Goal: Transaction & Acquisition: Register for event/course

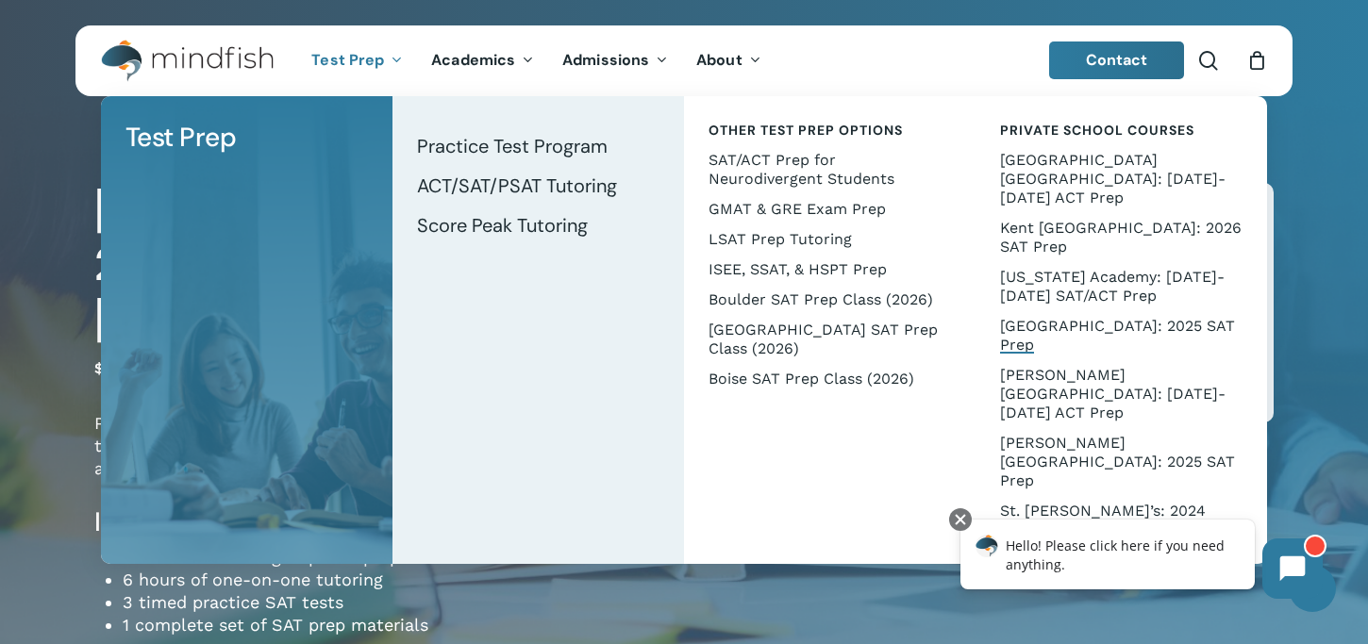
click at [348, 54] on span "Test Prep" at bounding box center [347, 60] width 73 height 20
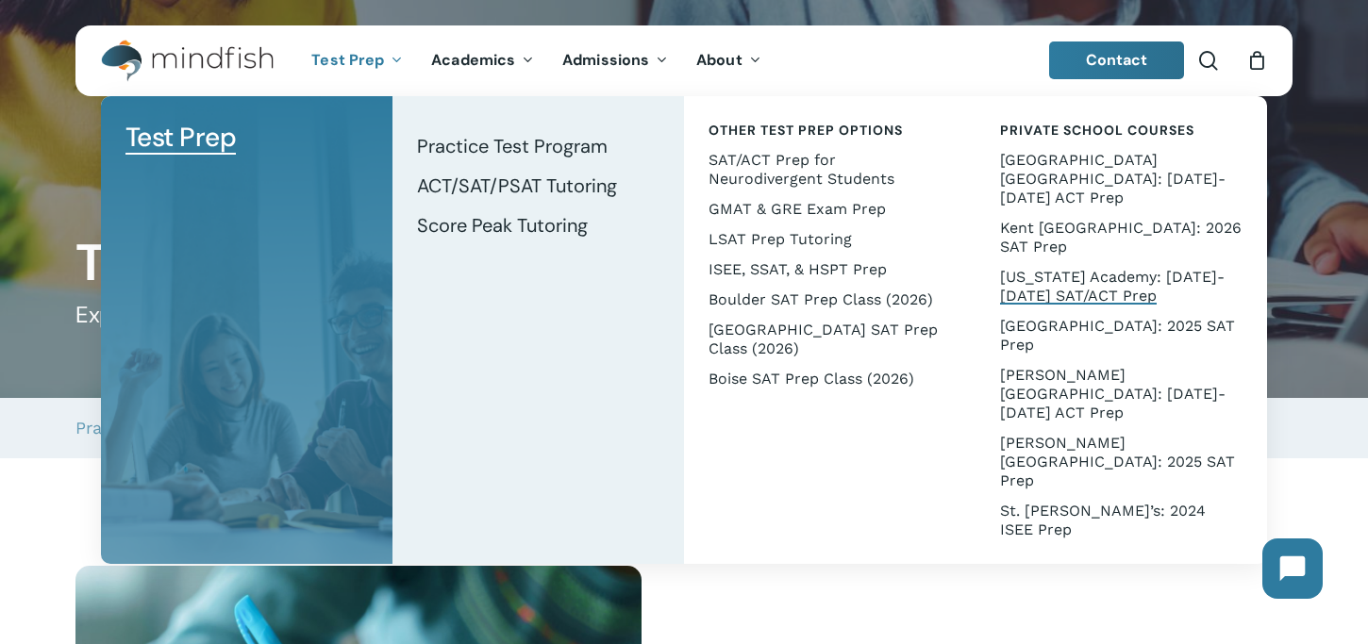
click at [1051, 268] on span "[US_STATE] Academy: [DATE]-[DATE] SAT/ACT Prep" at bounding box center [1112, 286] width 224 height 37
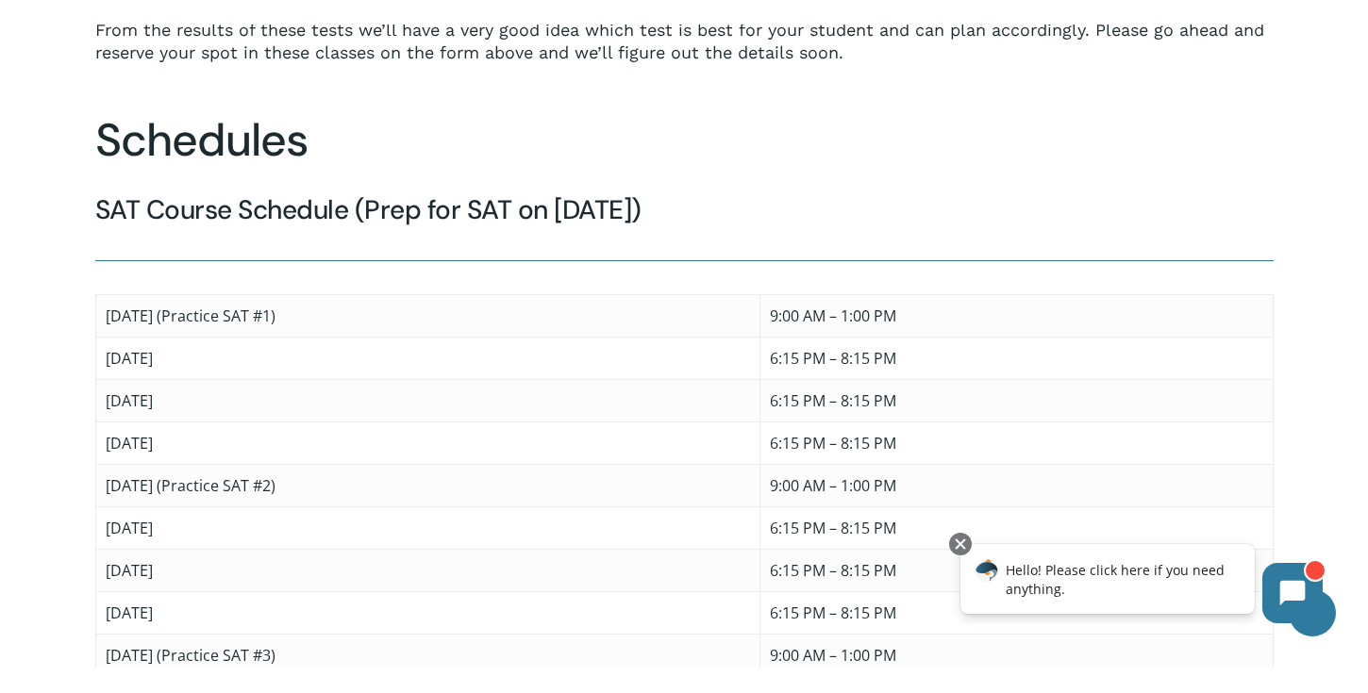
scroll to position [1442, 0]
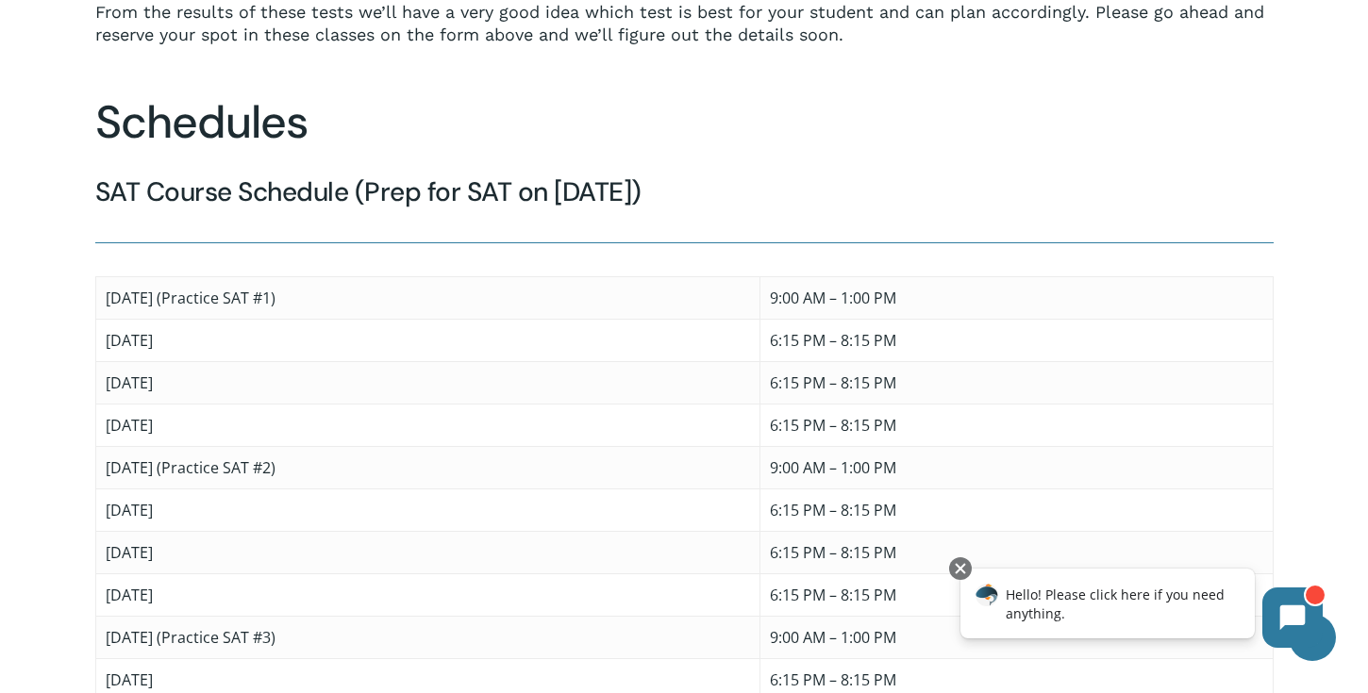
click at [767, 175] on h4 "SAT Course Schedule (Prep for SAT on [DATE])" at bounding box center [684, 192] width 1178 height 34
drag, startPoint x: 723, startPoint y: 183, endPoint x: 355, endPoint y: 169, distance: 368.1
click at [355, 175] on h4 "SAT Course Schedule (Prep for SAT on 3/14/26)" at bounding box center [684, 192] width 1178 height 34
copy h4 "(Prep for SAT on 3/14/26)"
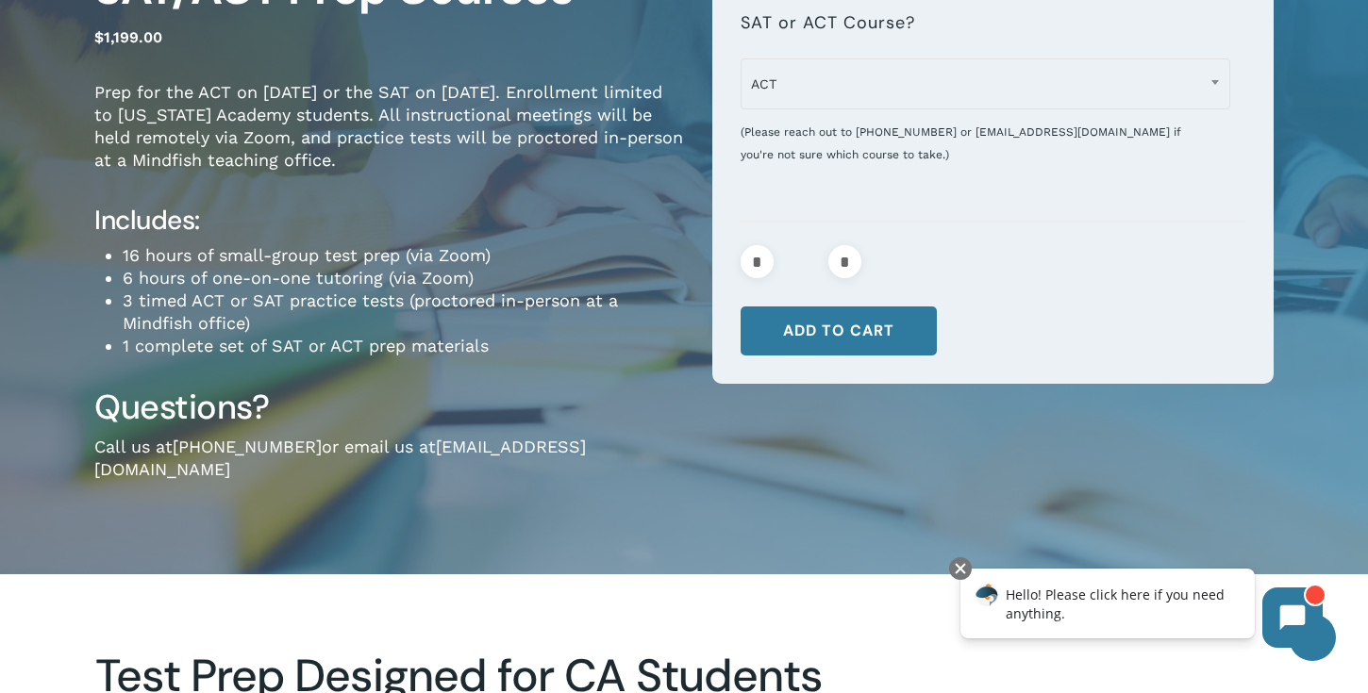
scroll to position [0, 0]
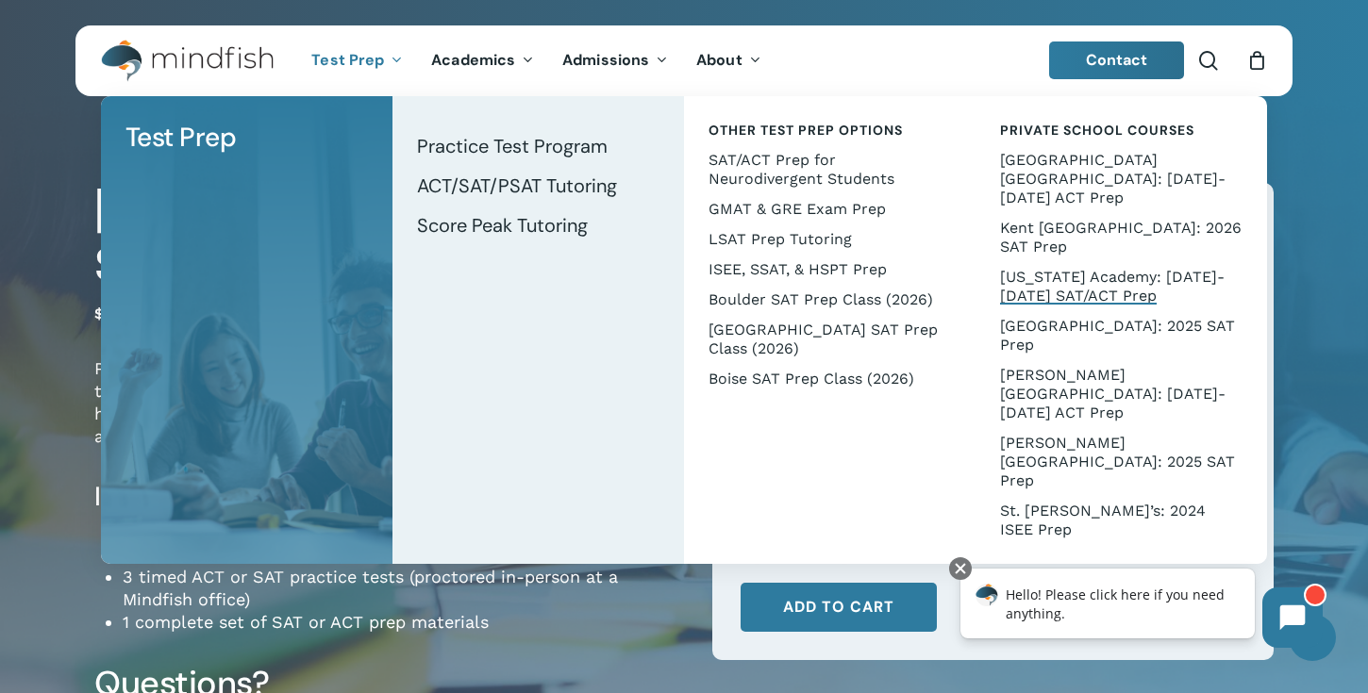
click at [334, 59] on span "Test Prep" at bounding box center [347, 60] width 73 height 20
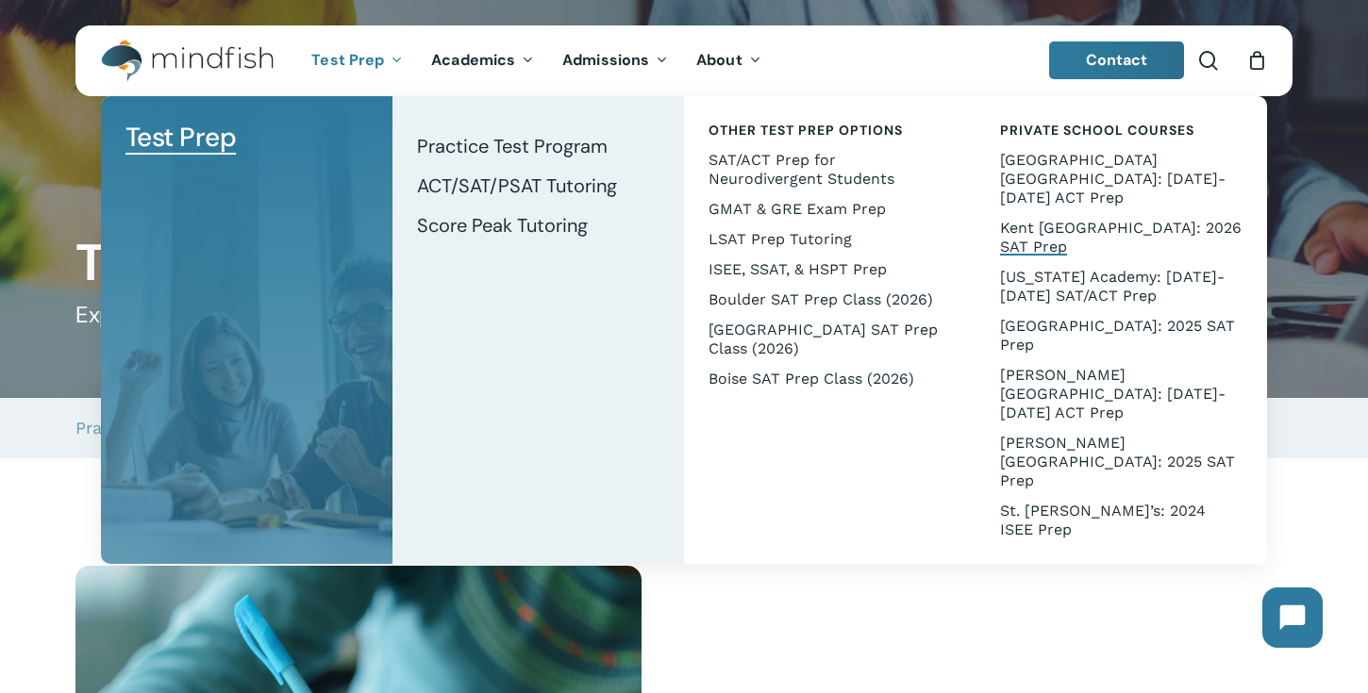
click at [1047, 219] on span "Kent [GEOGRAPHIC_DATA]: 2026 SAT Prep" at bounding box center [1120, 237] width 241 height 37
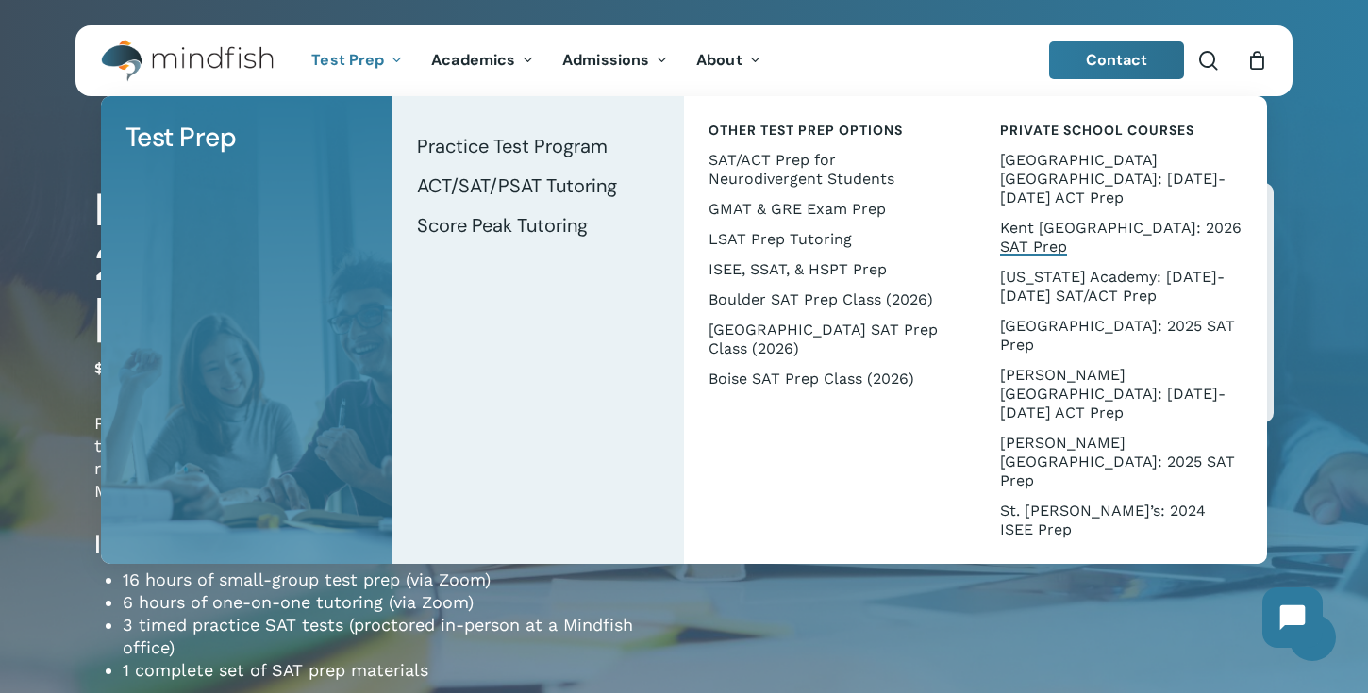
click at [378, 62] on span "Test Prep" at bounding box center [347, 60] width 73 height 20
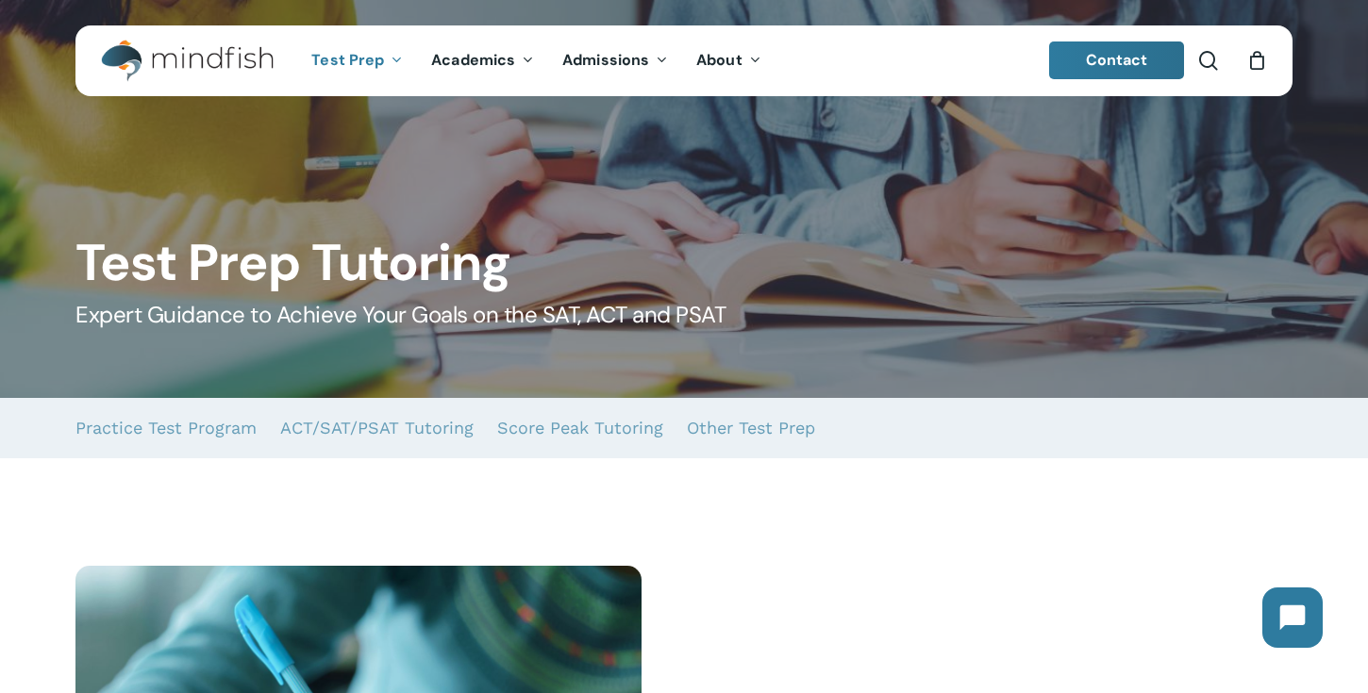
click at [381, 55] on span "Test Prep" at bounding box center [347, 60] width 73 height 20
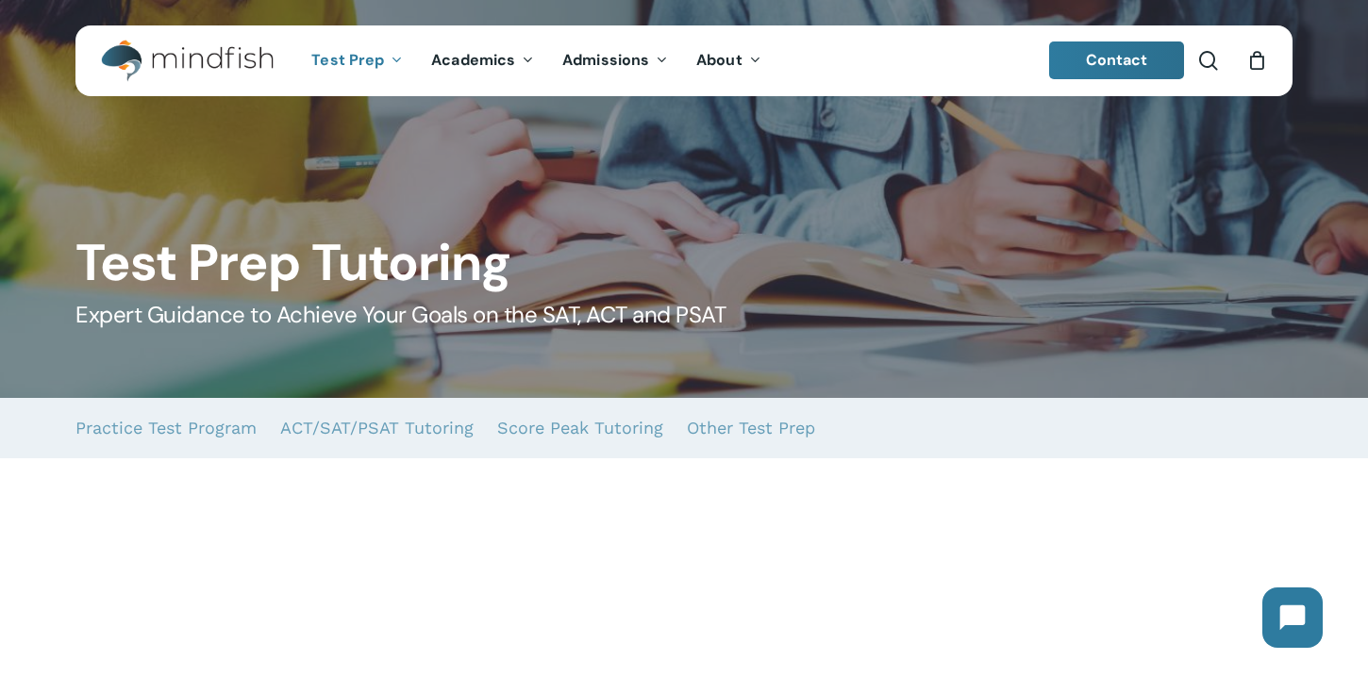
click at [381, 55] on span "Test Prep" at bounding box center [347, 60] width 73 height 20
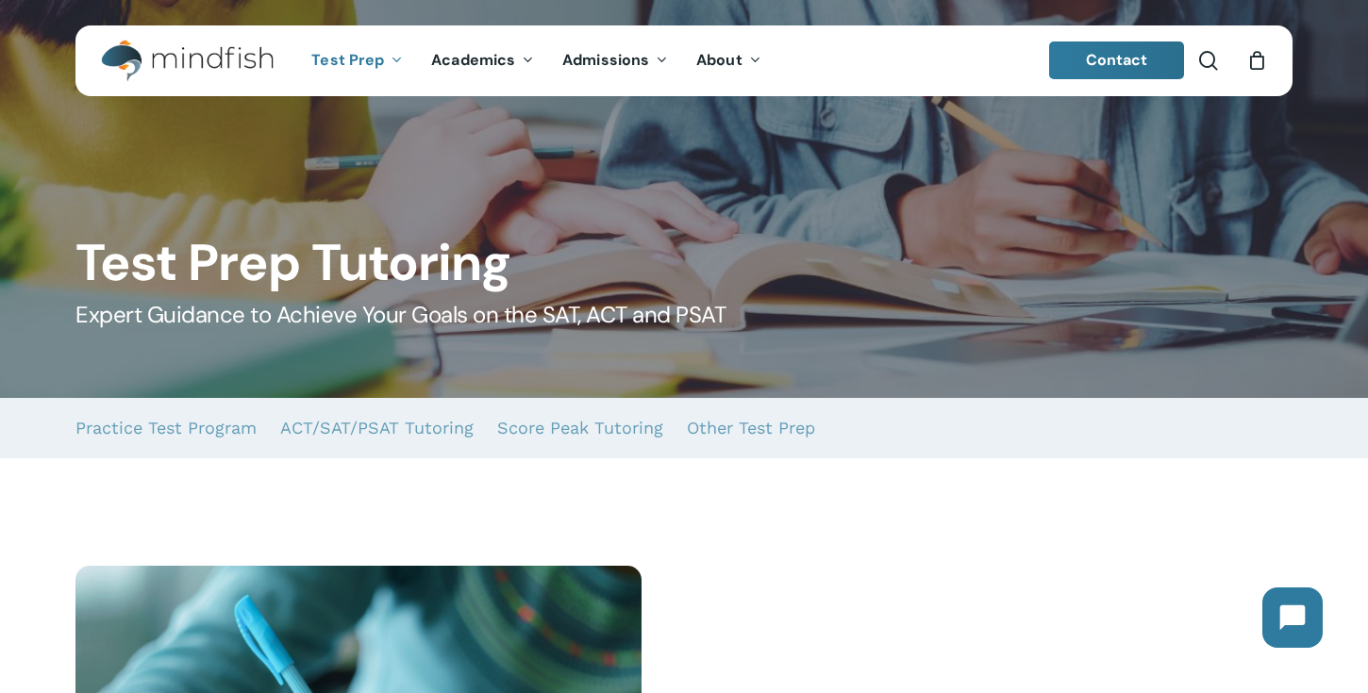
click at [395, 56] on icon "Main Menu" at bounding box center [395, 59] width 8 height 15
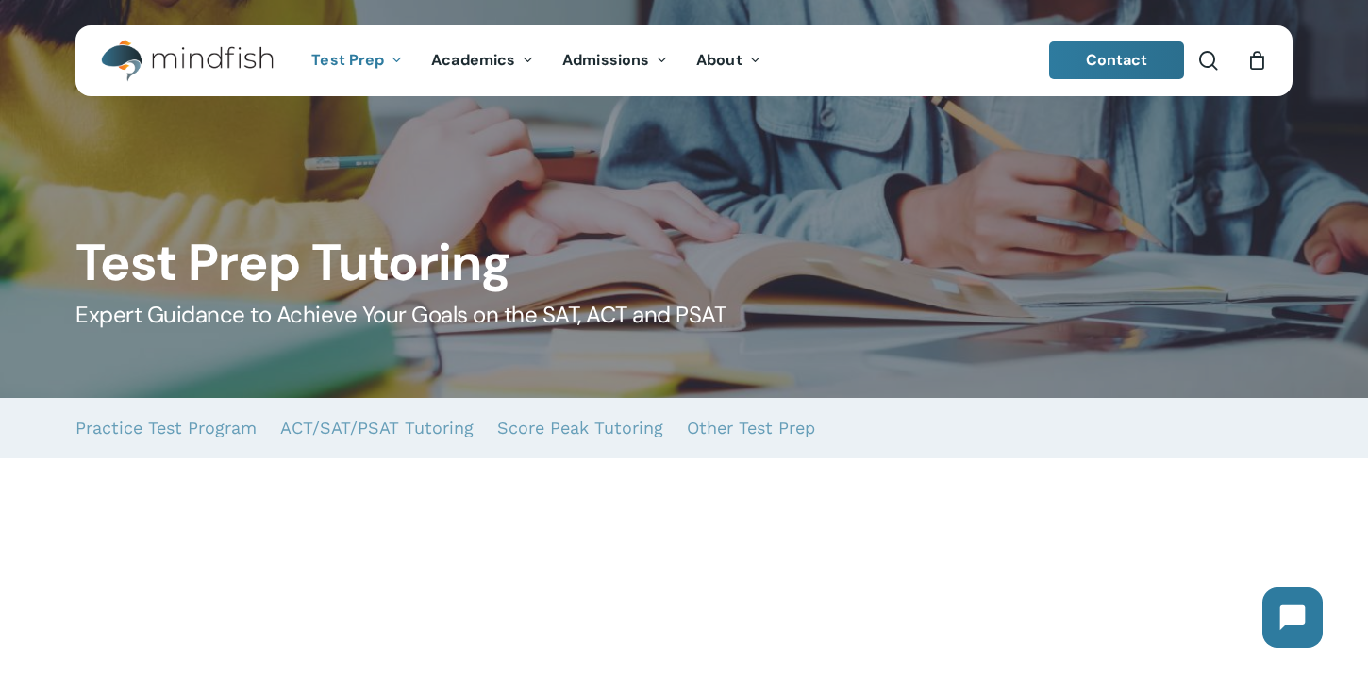
click at [395, 56] on icon "Main Menu" at bounding box center [395, 59] width 8 height 15
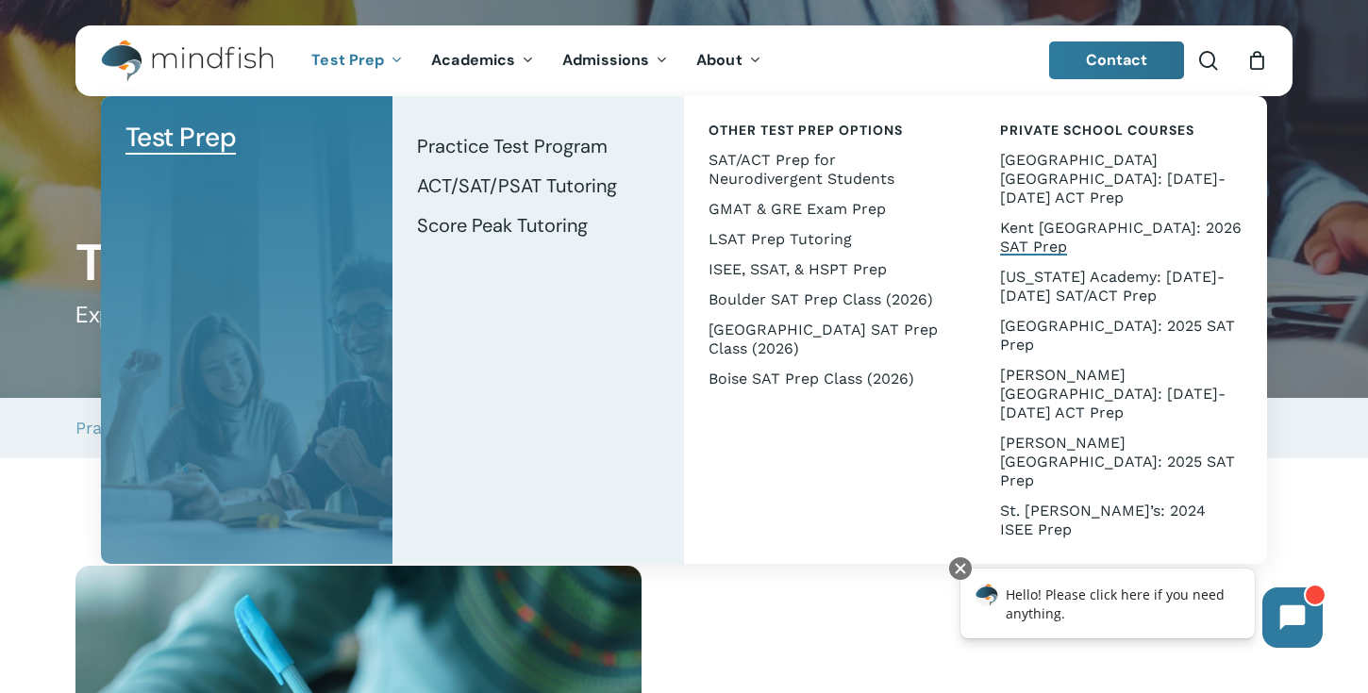
click at [1058, 219] on span "Kent [GEOGRAPHIC_DATA]: 2026 SAT Prep" at bounding box center [1120, 237] width 241 height 37
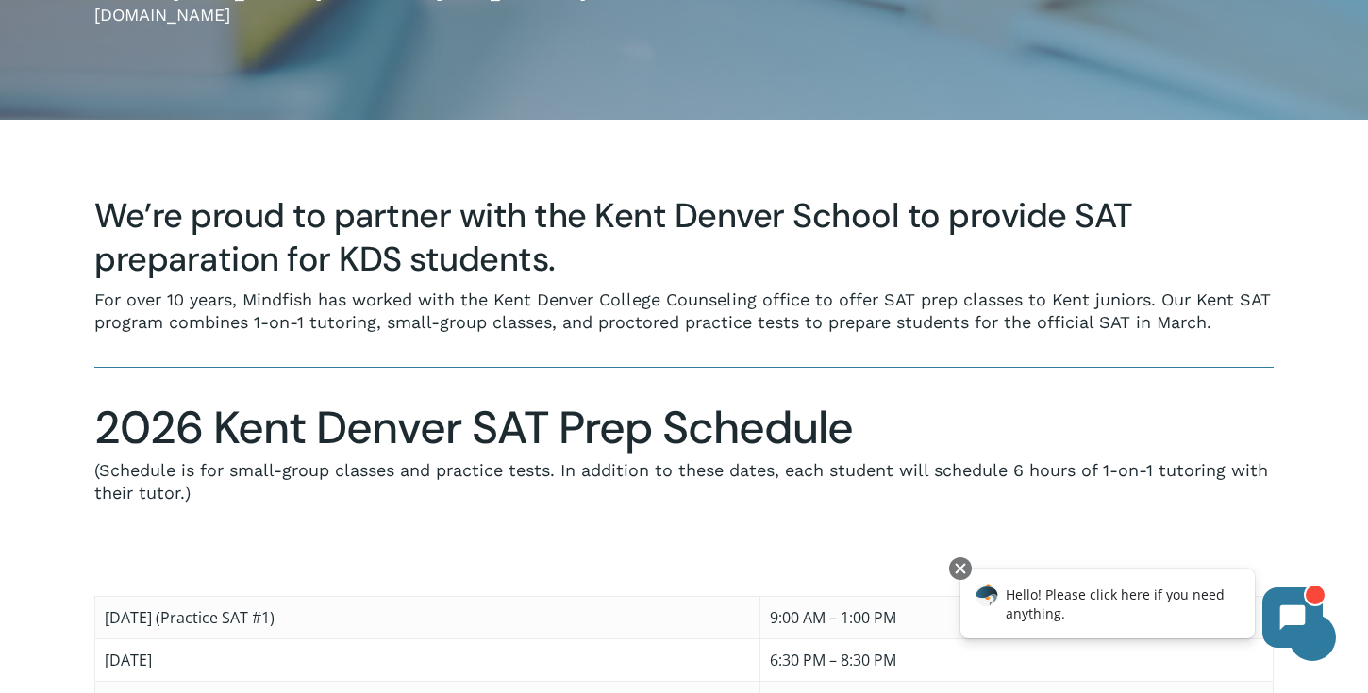
scroll to position [759, 0]
